Goal: Complete application form

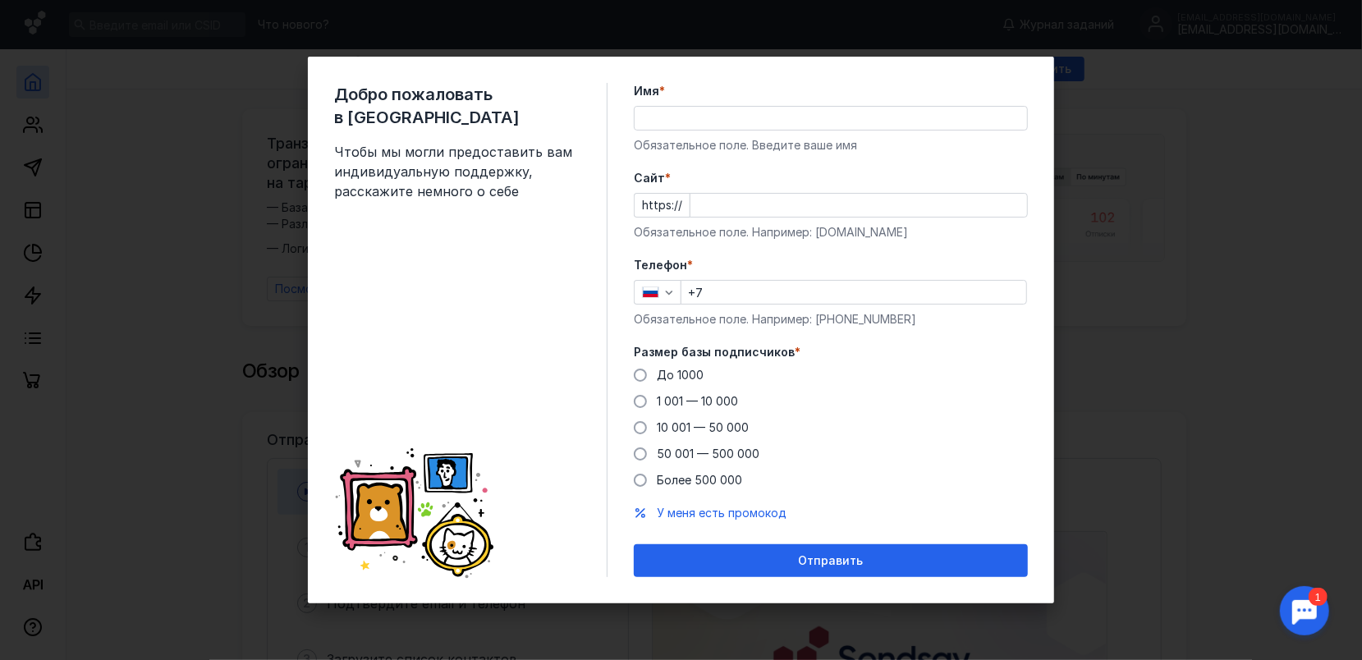
click at [681, 108] on input "Имя *" at bounding box center [830, 118] width 392 height 23
type input "C"
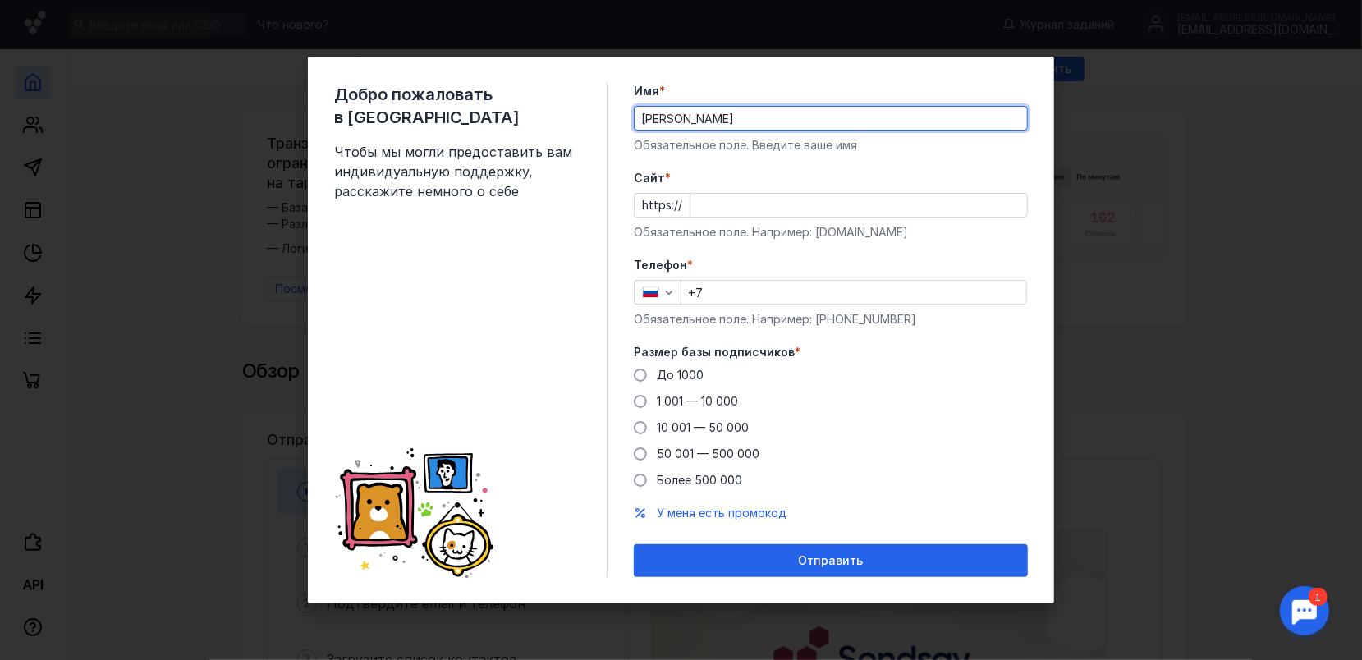
type input "[PERSON_NAME]"
click at [700, 199] on input "Cайт *" at bounding box center [858, 205] width 336 height 23
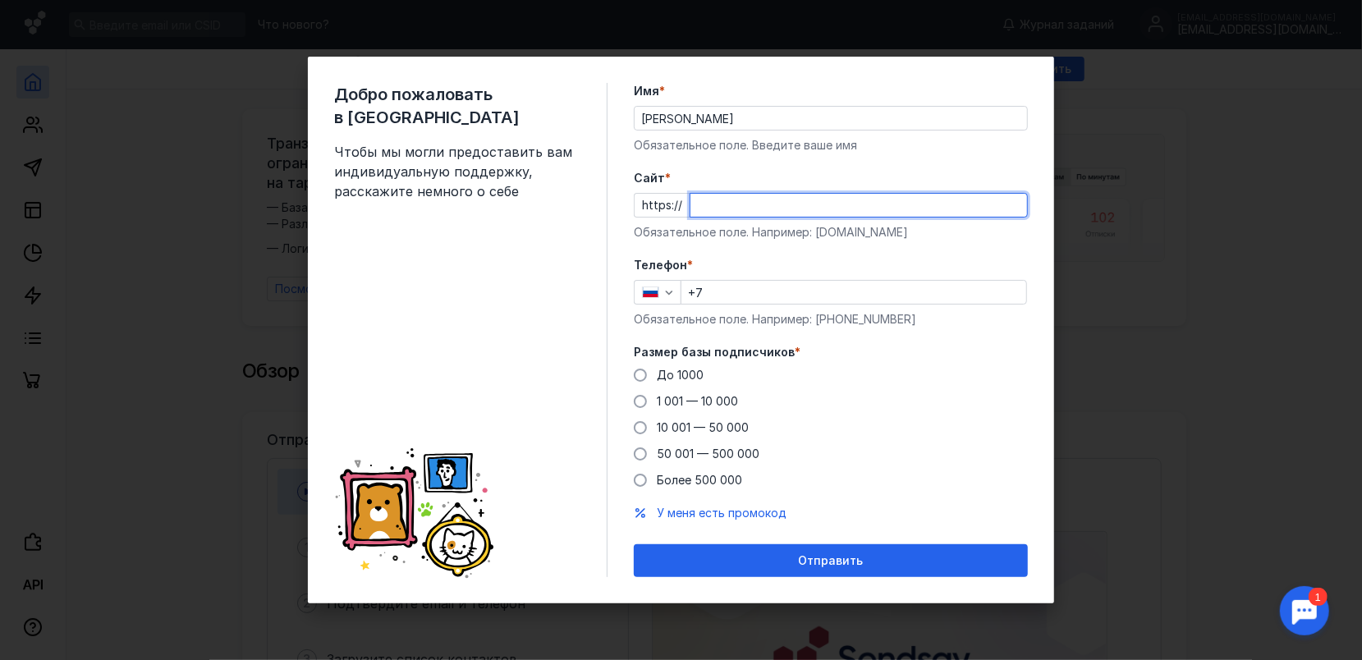
paste input "[DOMAIN_NAME][URL]"
type input "[DOMAIN_NAME][URL]"
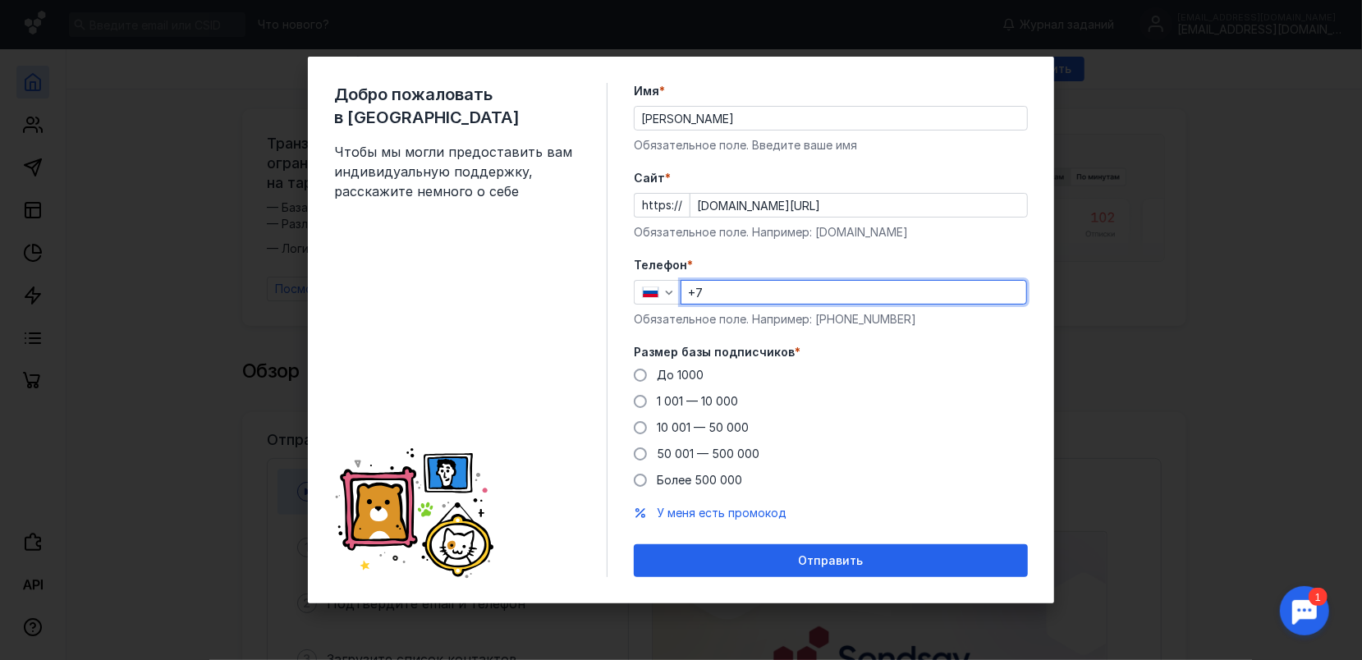
click at [716, 300] on input "+7" at bounding box center [853, 292] width 345 height 23
type input "[PHONE_NUMBER]"
click at [644, 378] on span at bounding box center [640, 374] width 13 height 13
click at [0, 0] on input "До 1000" at bounding box center [0, 0] width 0 height 0
click at [643, 400] on span at bounding box center [640, 401] width 13 height 13
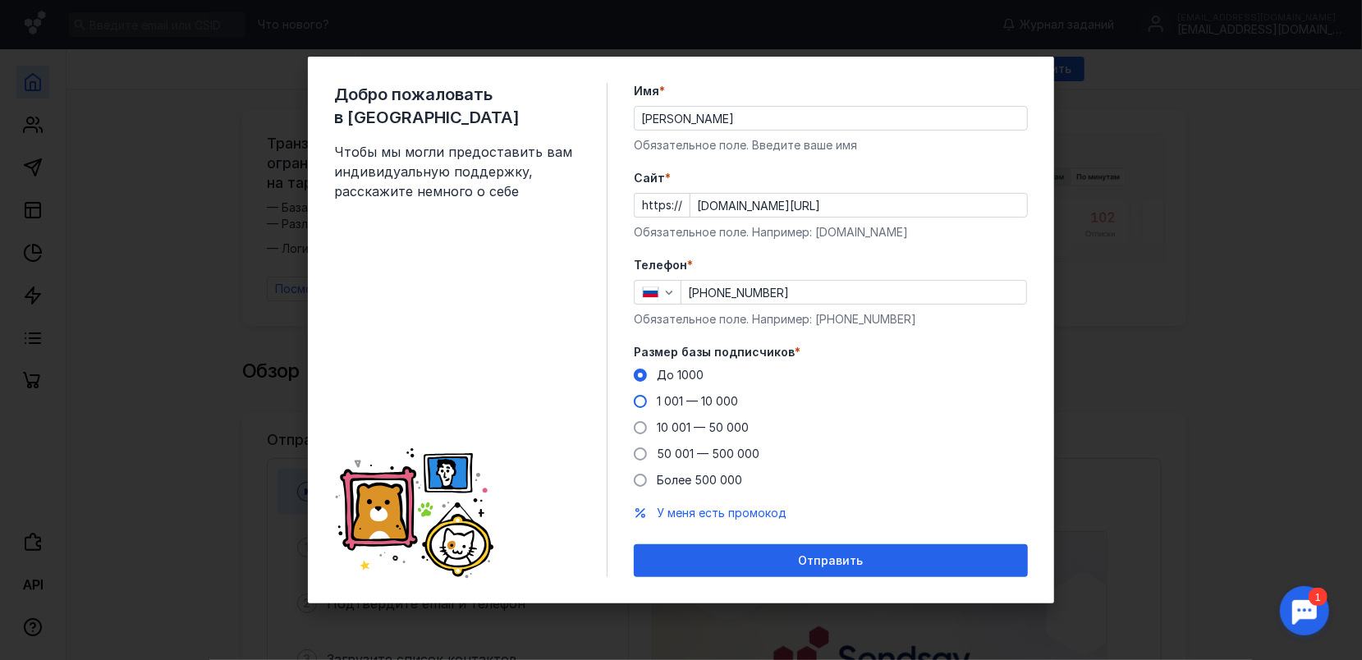
click at [0, 0] on input "1 001 — 10 000" at bounding box center [0, 0] width 0 height 0
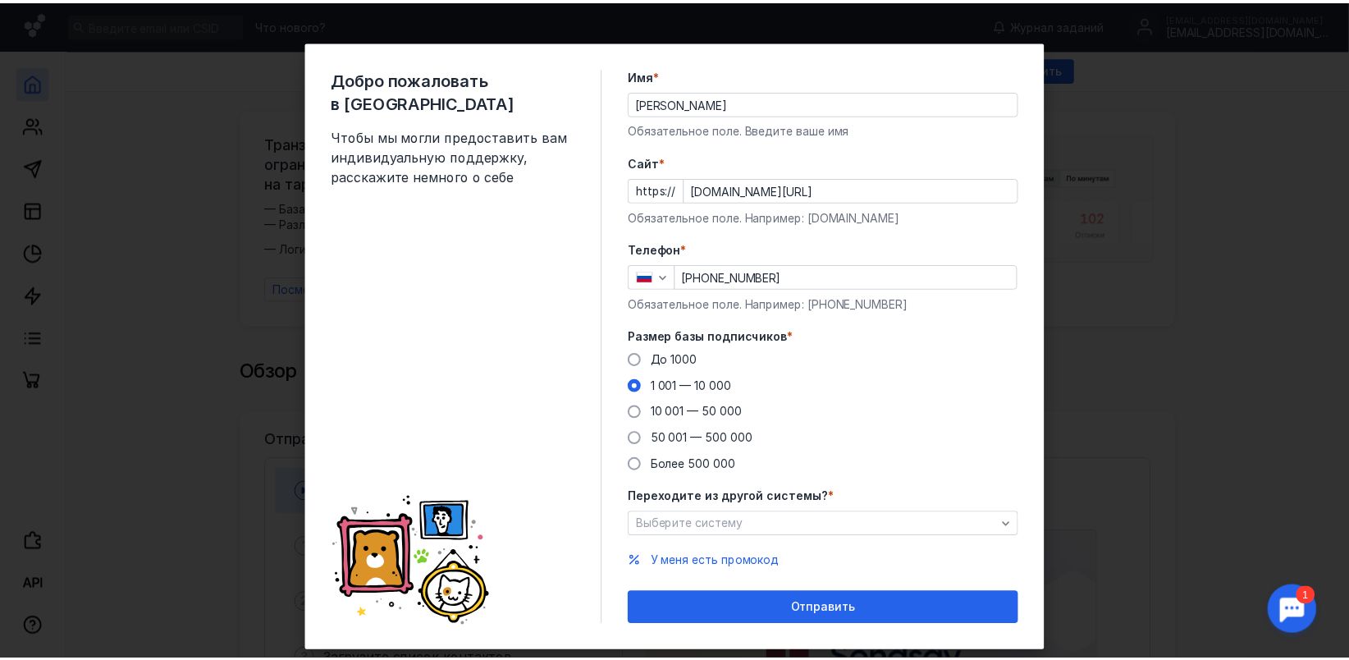
scroll to position [33, 0]
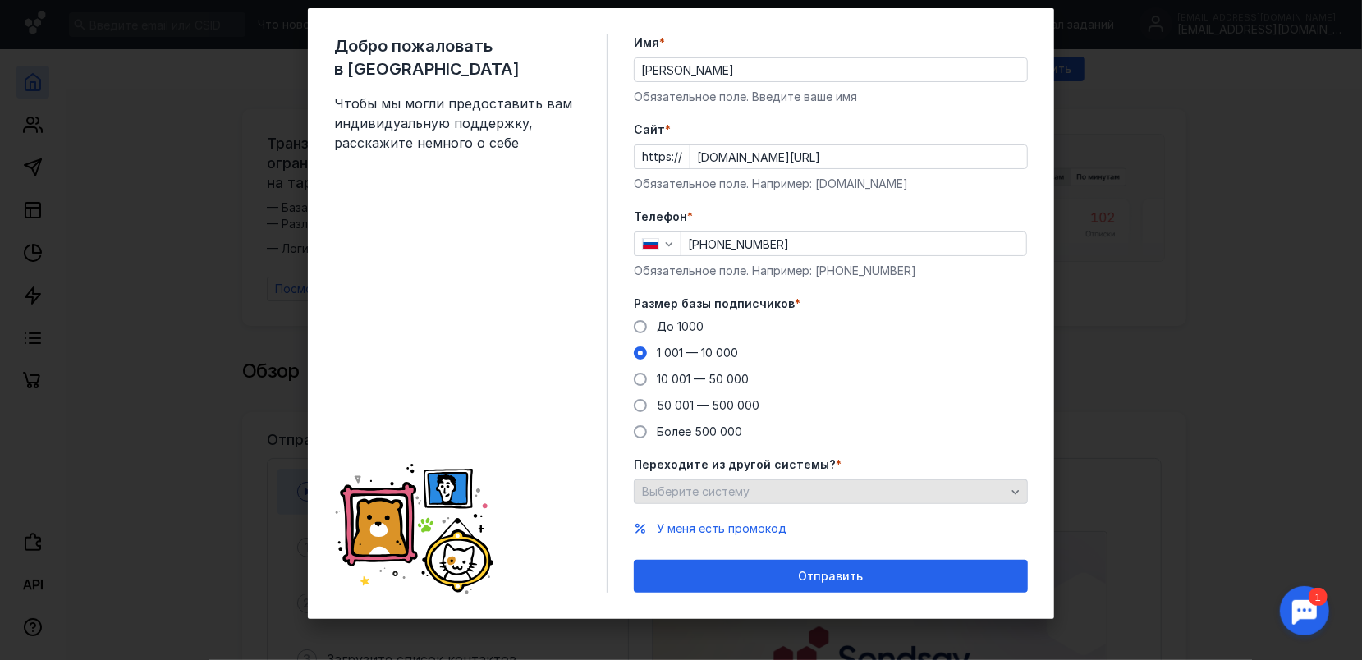
click at [1009, 489] on icon "button" at bounding box center [1015, 491] width 13 height 13
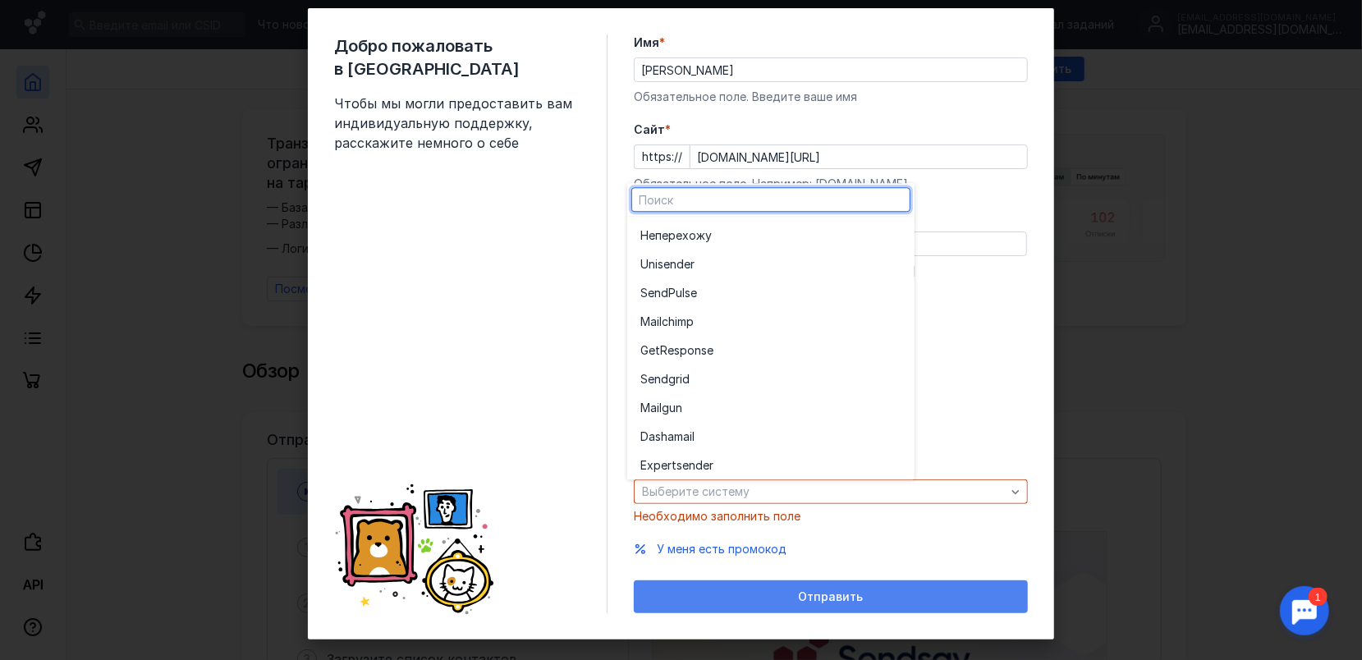
click at [817, 574] on form "Имя * [PERSON_NAME] Обязательное поле. Введите ваше имя [PERSON_NAME] * https:/…" at bounding box center [831, 323] width 394 height 579
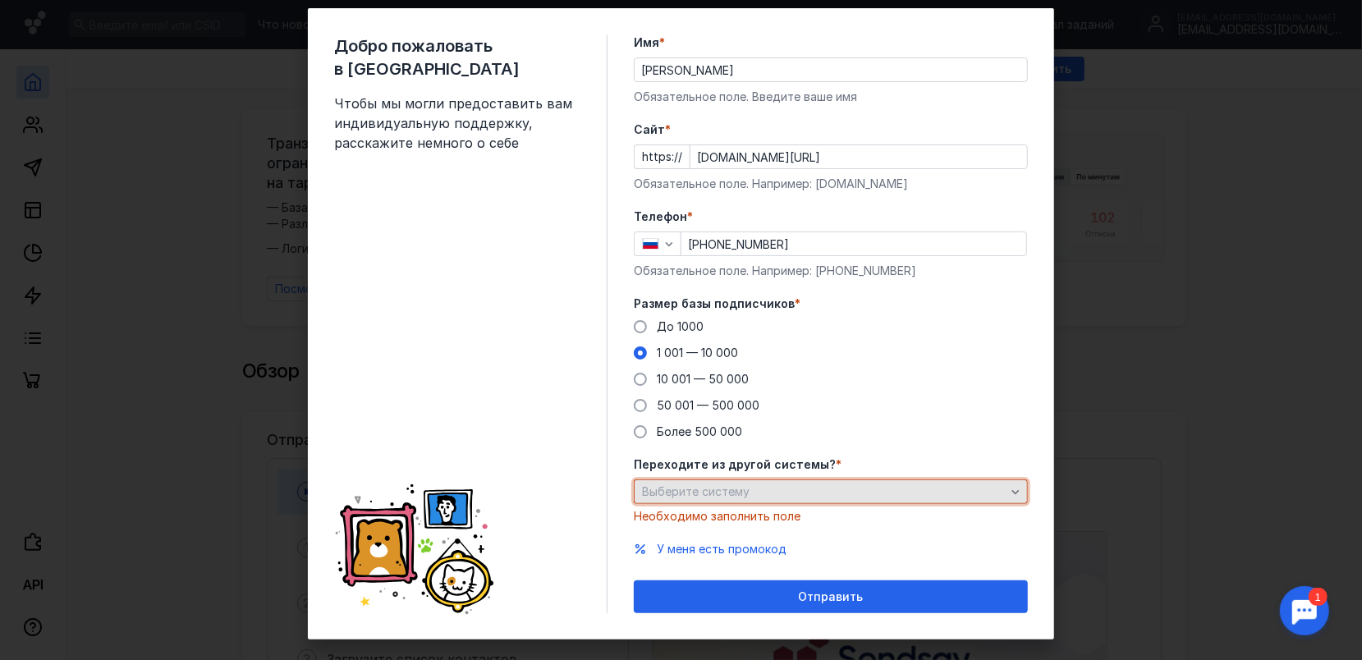
click at [771, 492] on div "Выберите систему" at bounding box center [824, 492] width 372 height 14
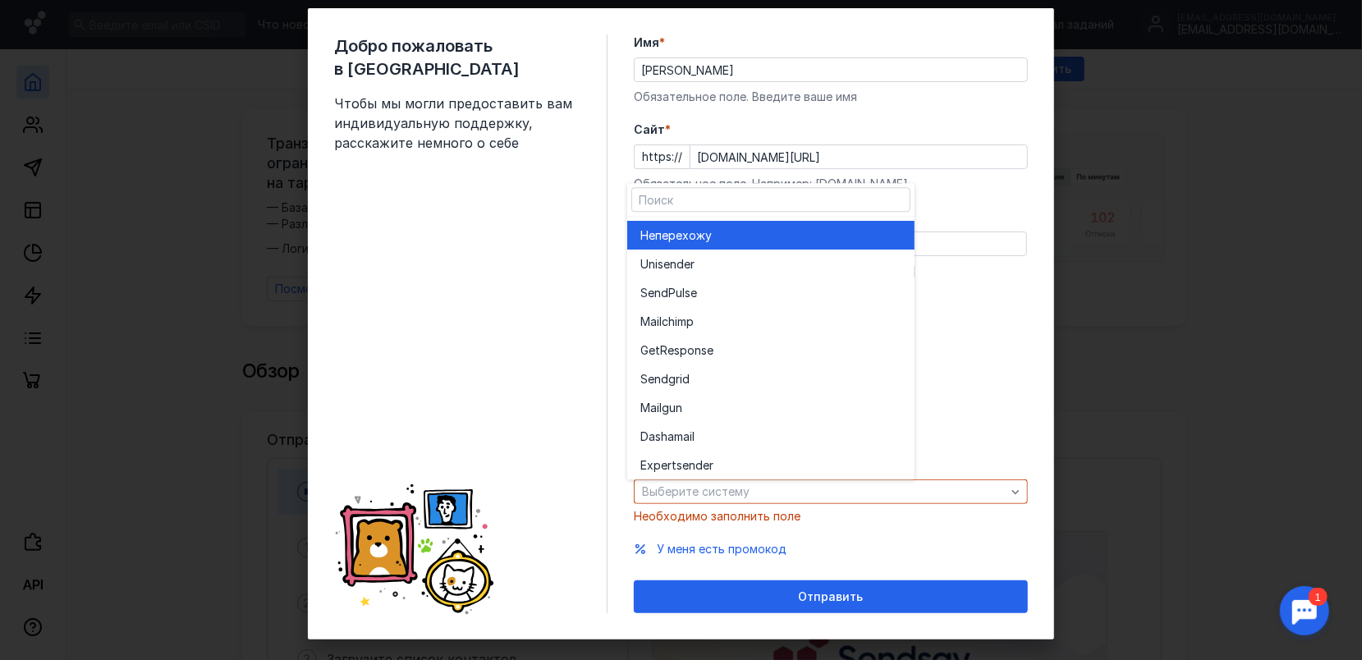
click at [742, 237] on div "Не перехожу" at bounding box center [770, 235] width 261 height 16
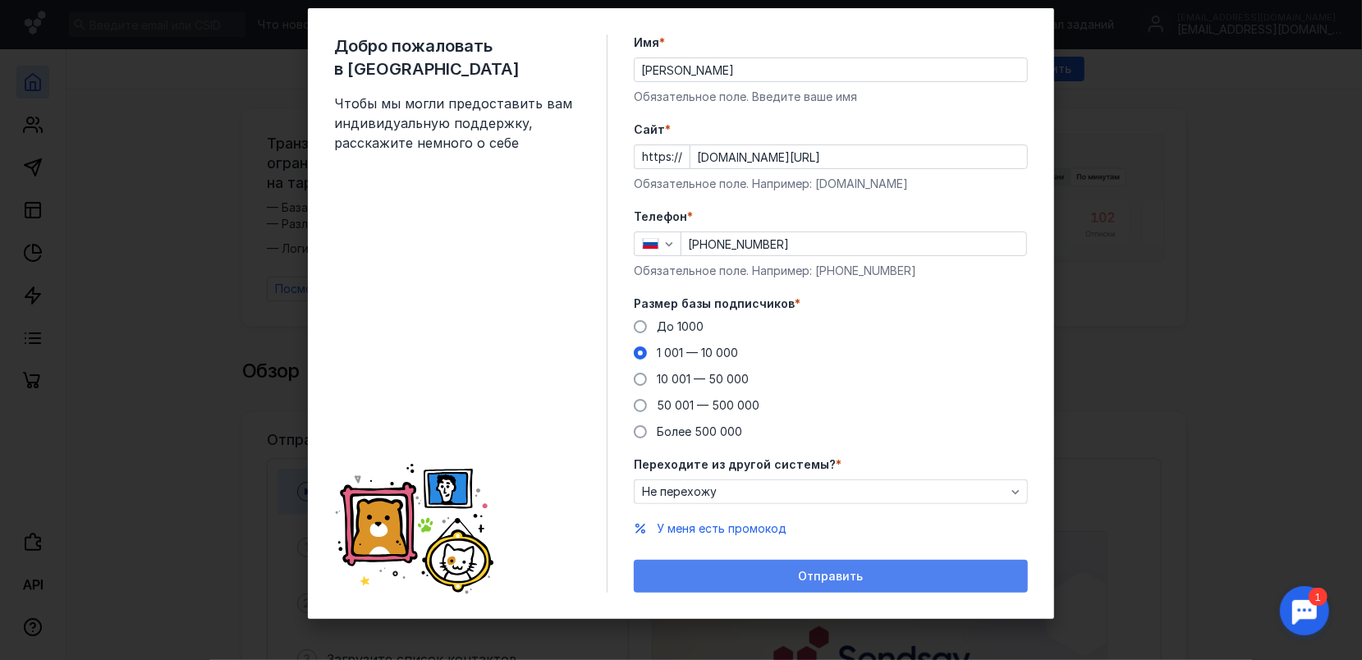
click at [799, 575] on span "Отправить" at bounding box center [831, 577] width 65 height 14
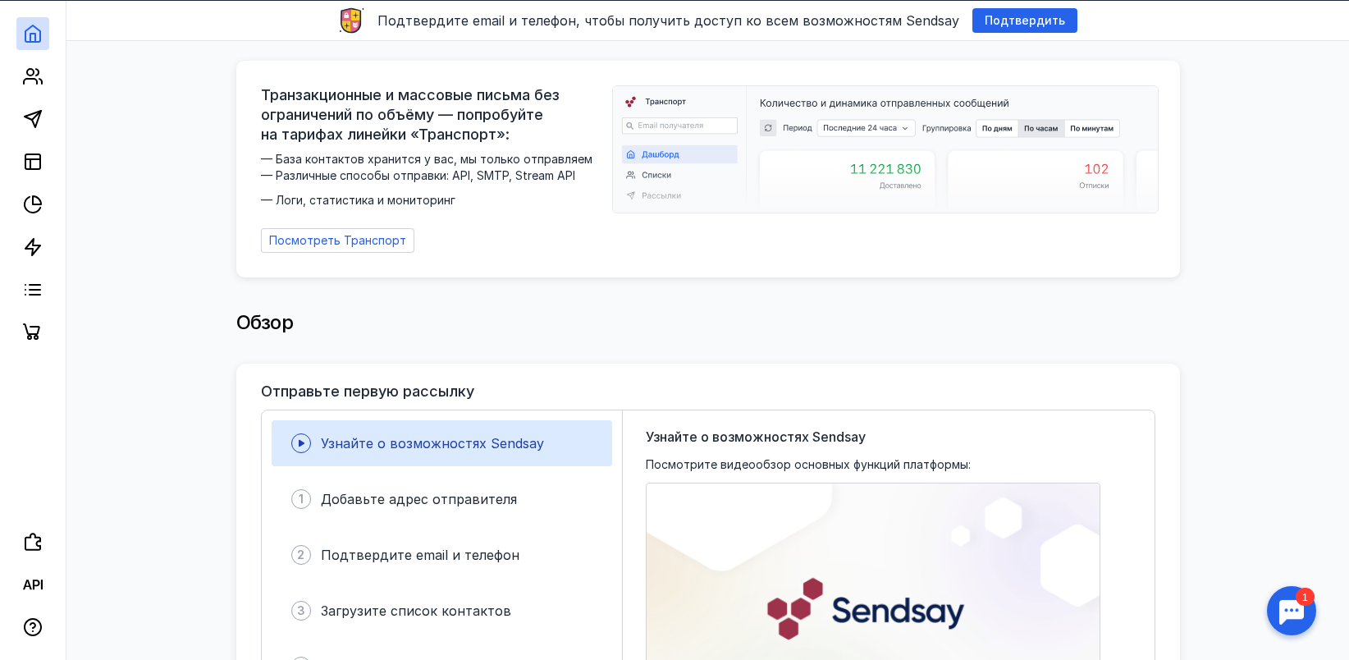
scroll to position [0, 0]
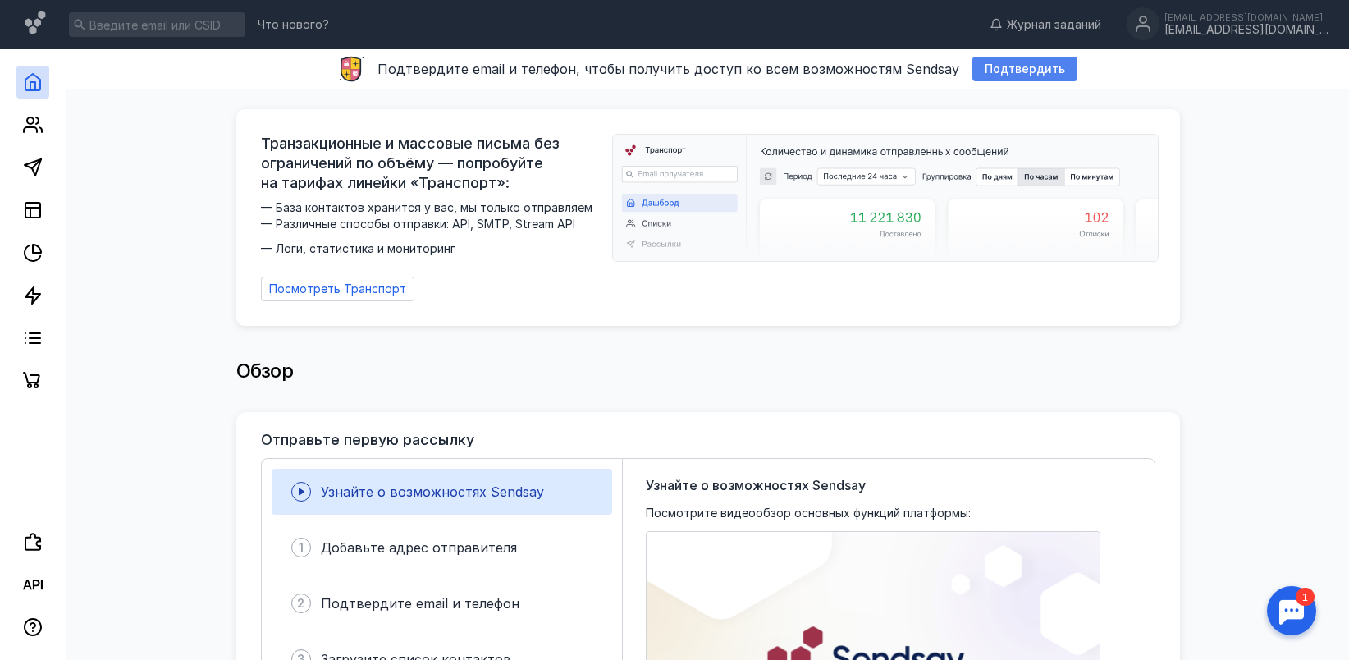
click at [986, 72] on span "Подтвердить" at bounding box center [1025, 69] width 80 height 14
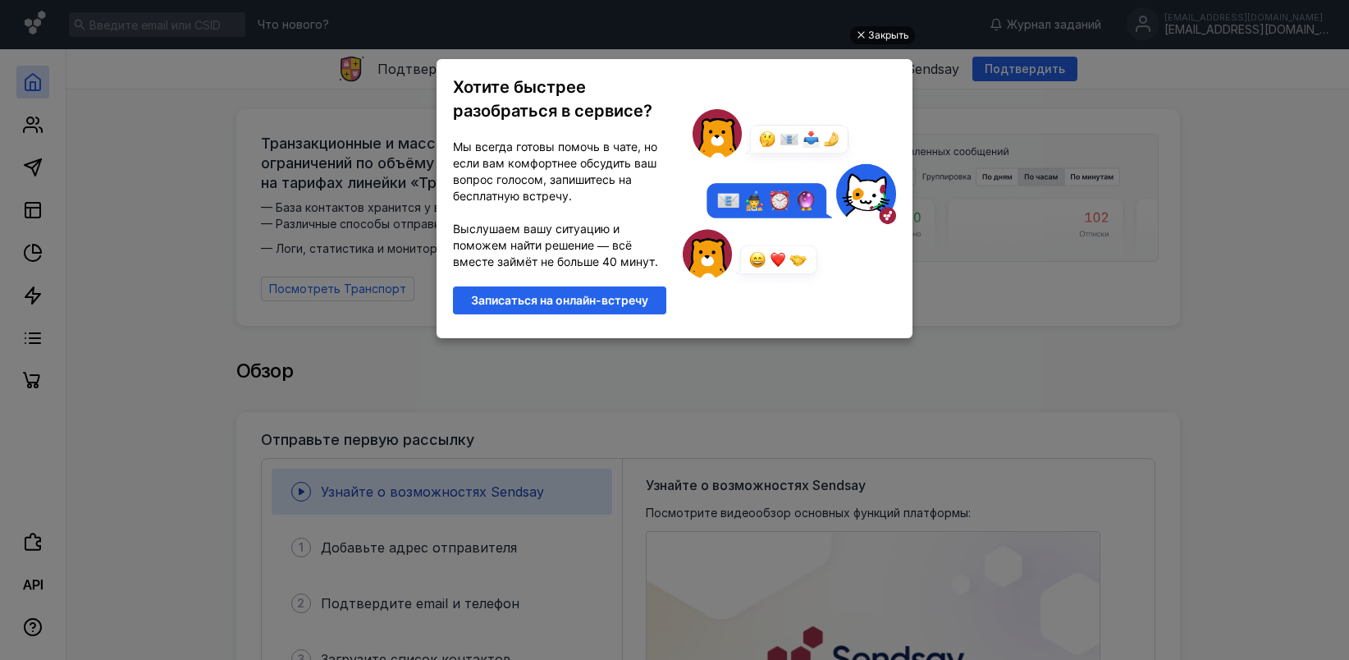
click at [873, 31] on div "Закрыть" at bounding box center [888, 35] width 41 height 18
